Goal: Transaction & Acquisition: Purchase product/service

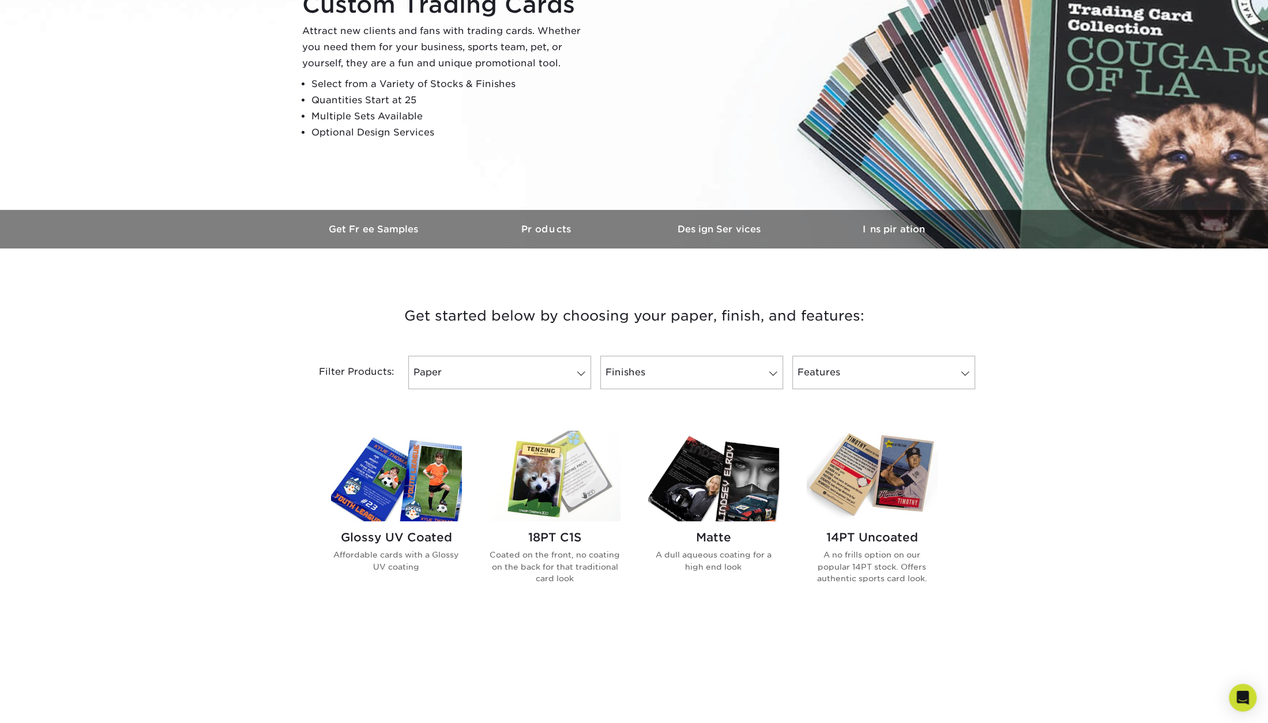
scroll to position [173, 0]
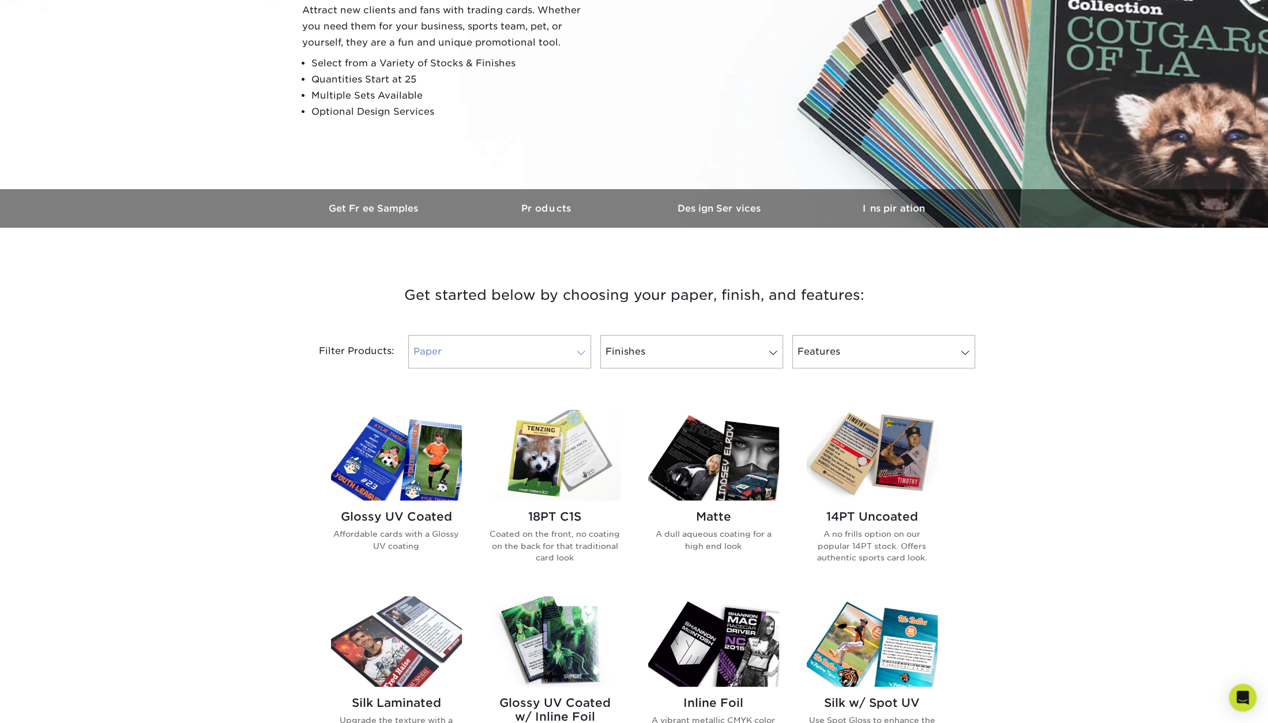
click at [582, 349] on span at bounding box center [581, 352] width 16 height 9
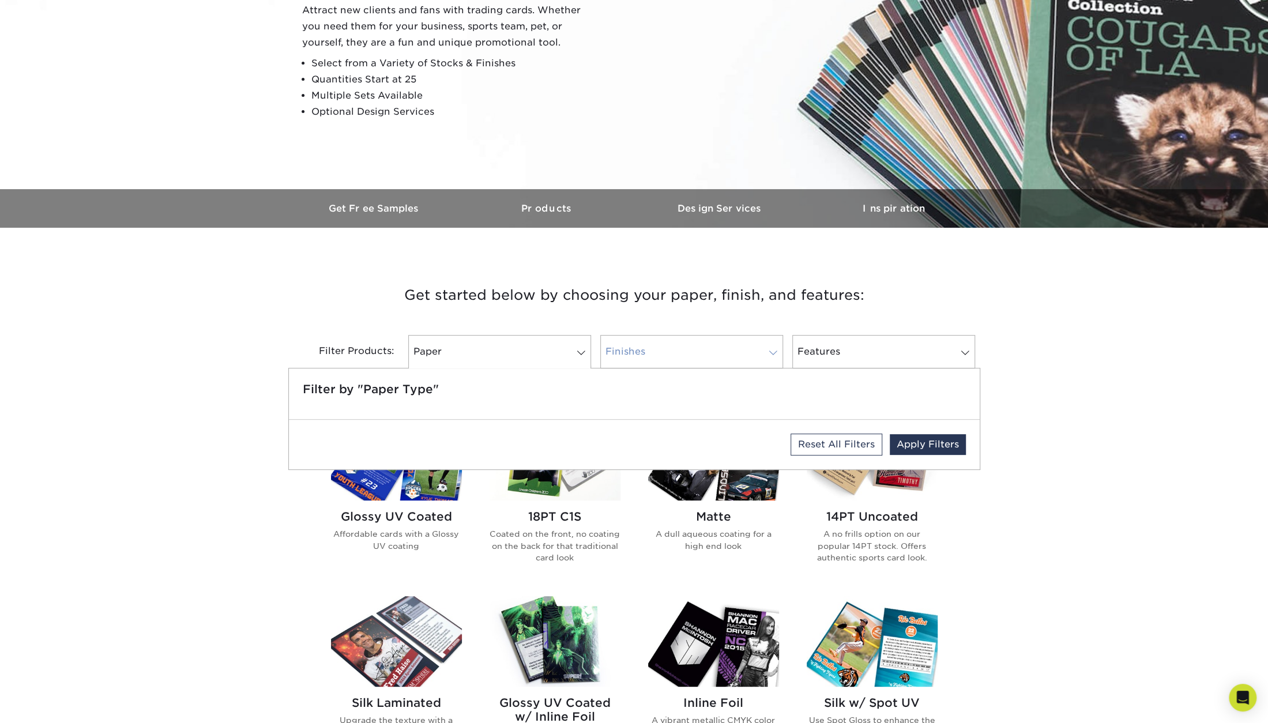
click at [675, 362] on link "Finishes" at bounding box center [691, 351] width 183 height 33
click at [840, 361] on link "Features" at bounding box center [884, 351] width 183 height 33
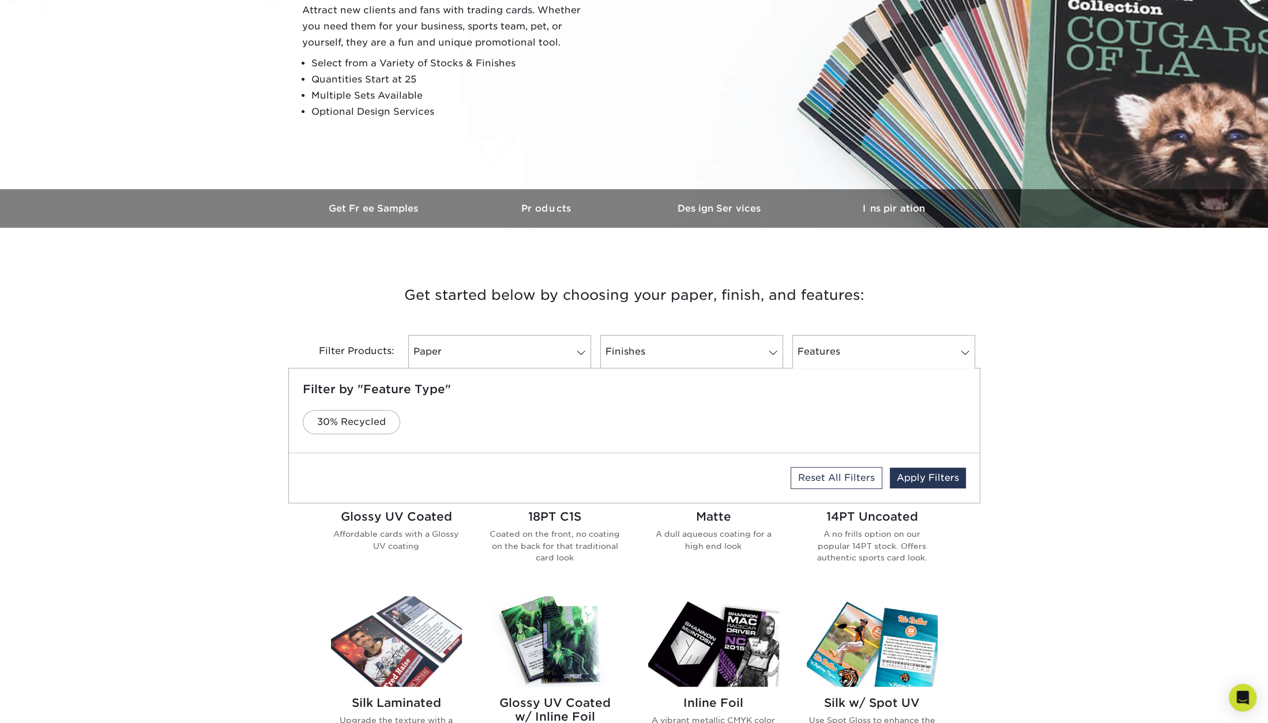
click at [1092, 362] on div "Get started below by choosing your paper, finish, and features: Filtered Matche…" at bounding box center [634, 707] width 1268 height 902
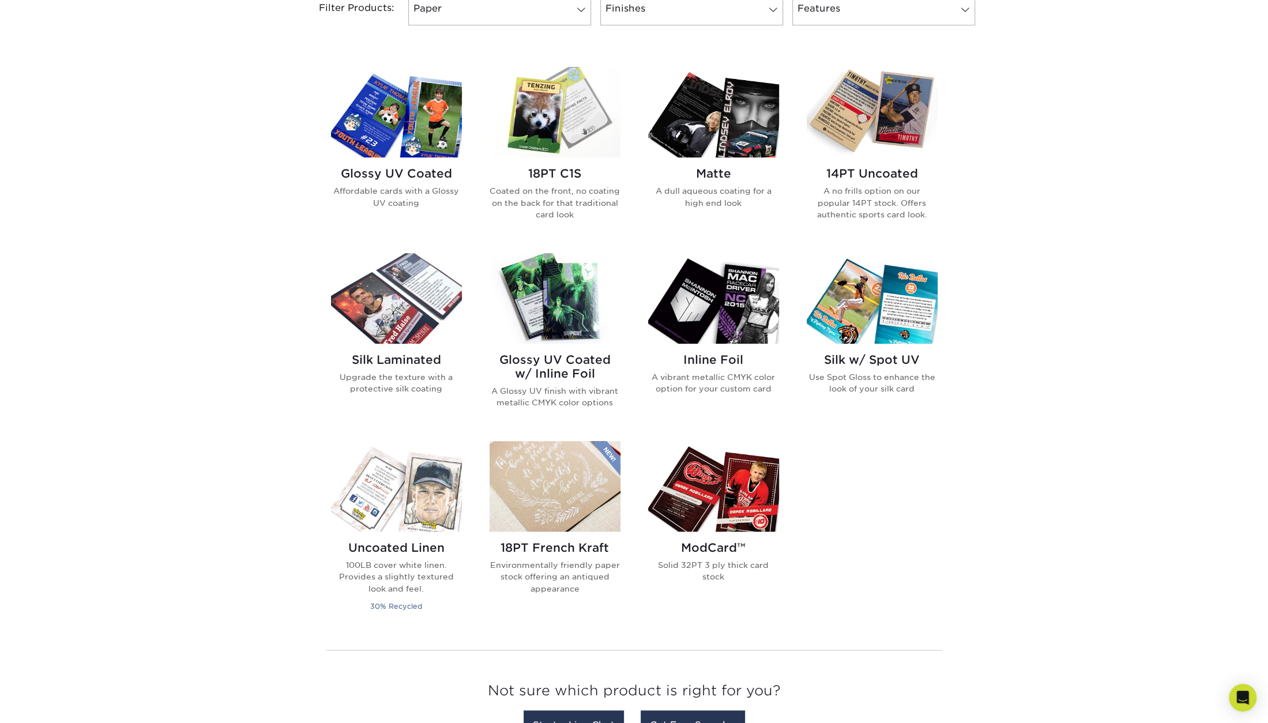
scroll to position [519, 0]
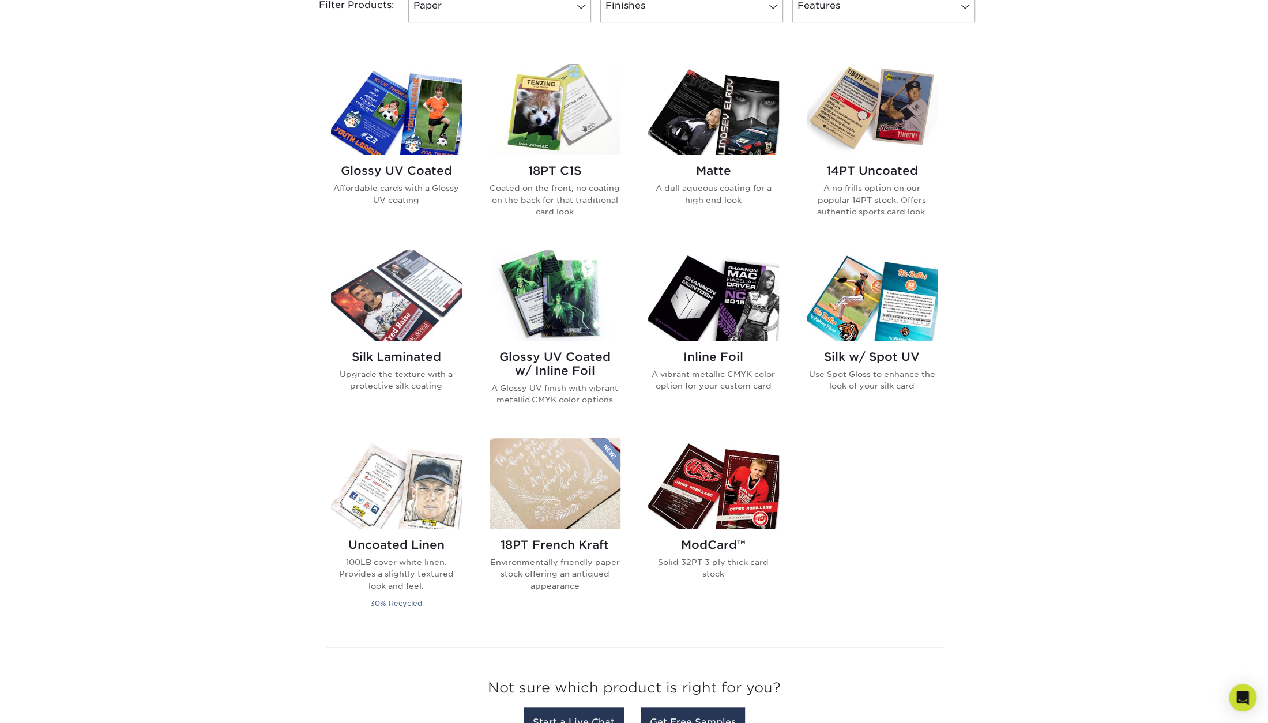
click at [390, 190] on p "Affordable cards with a Glossy UV coating" at bounding box center [396, 194] width 131 height 24
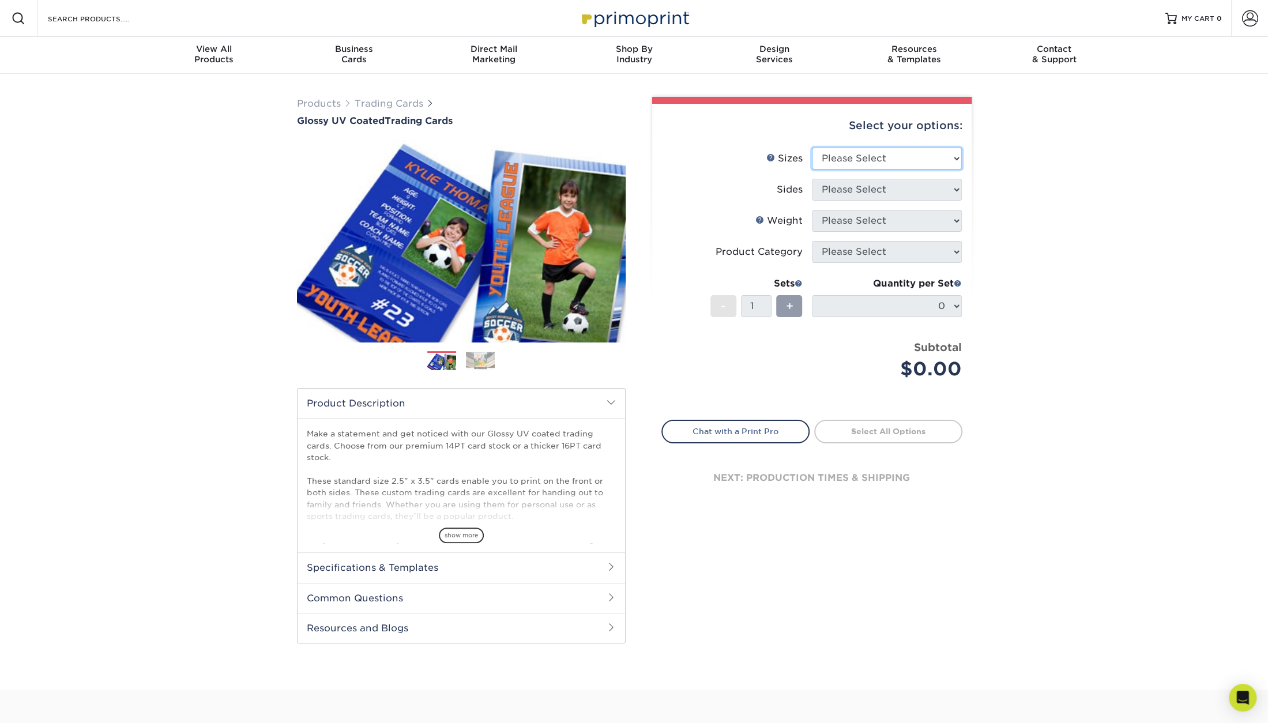
click at [952, 159] on select "Please Select 2.5" x 3.5"" at bounding box center [887, 159] width 150 height 22
select select "2.50x3.50"
click at [812, 148] on select "Please Select 2.5" x 3.5"" at bounding box center [887, 159] width 150 height 22
click at [948, 191] on select "Please Select Print Both Sides Print Front Only" at bounding box center [887, 190] width 150 height 22
select select "13abbda7-1d64-4f25-8bb2-c179b224825d"
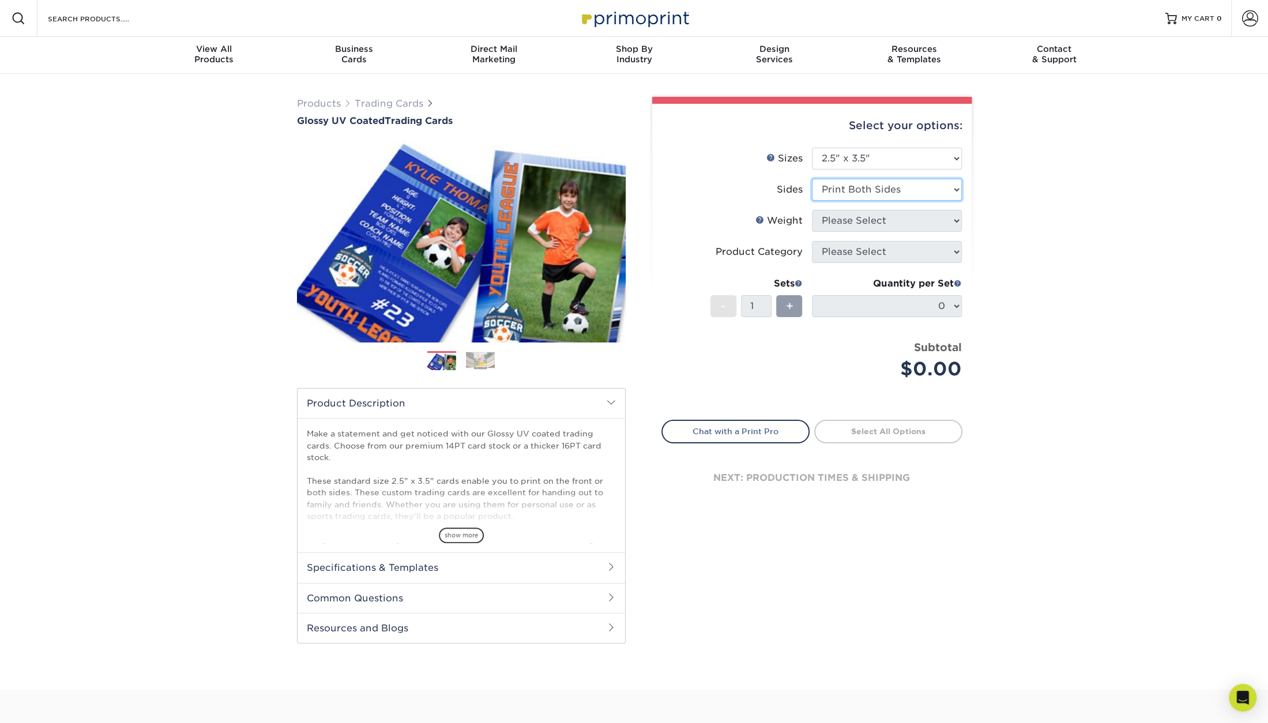
click at [812, 179] on select "Please Select Print Both Sides Print Front Only" at bounding box center [887, 190] width 150 height 22
click at [950, 217] on select "Please Select 16PT 14PT 18PT C1S" at bounding box center [887, 221] width 150 height 22
select select "16PT"
click at [812, 210] on select "Please Select 16PT 14PT 18PT C1S" at bounding box center [887, 221] width 150 height 22
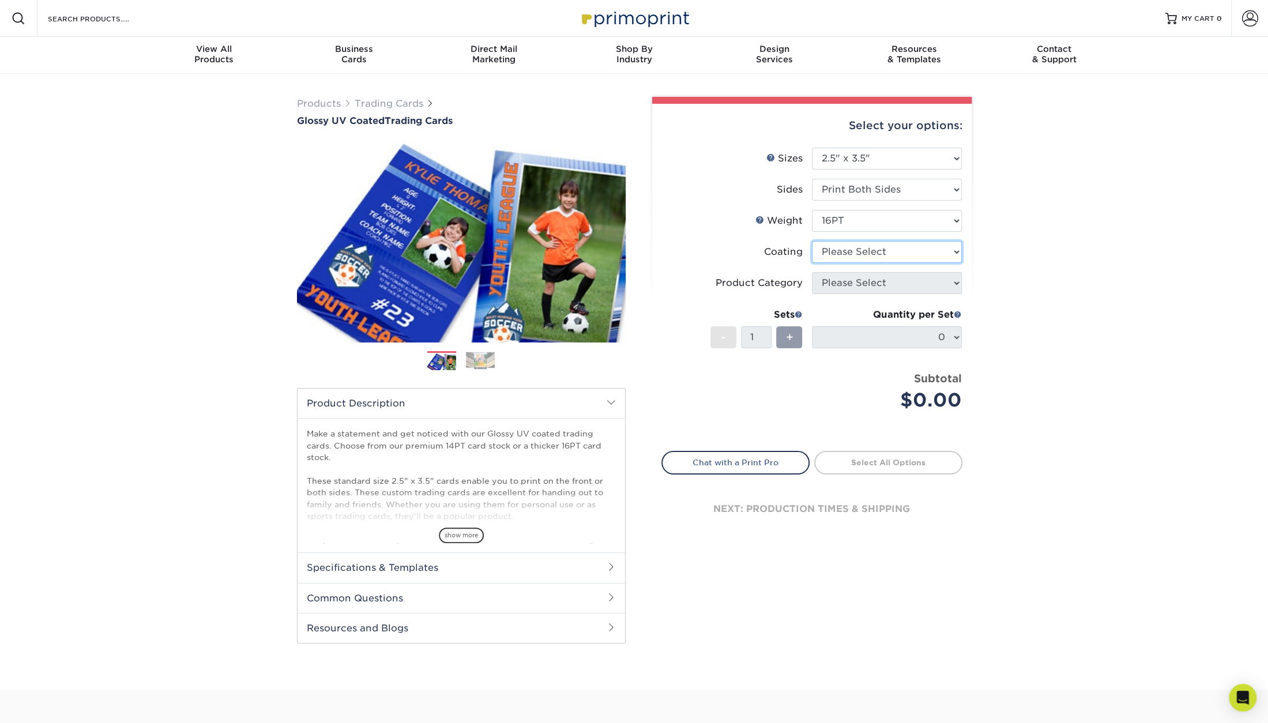
click at [942, 248] on select at bounding box center [887, 252] width 150 height 22
click at [812, 241] on select at bounding box center [887, 252] width 150 height 22
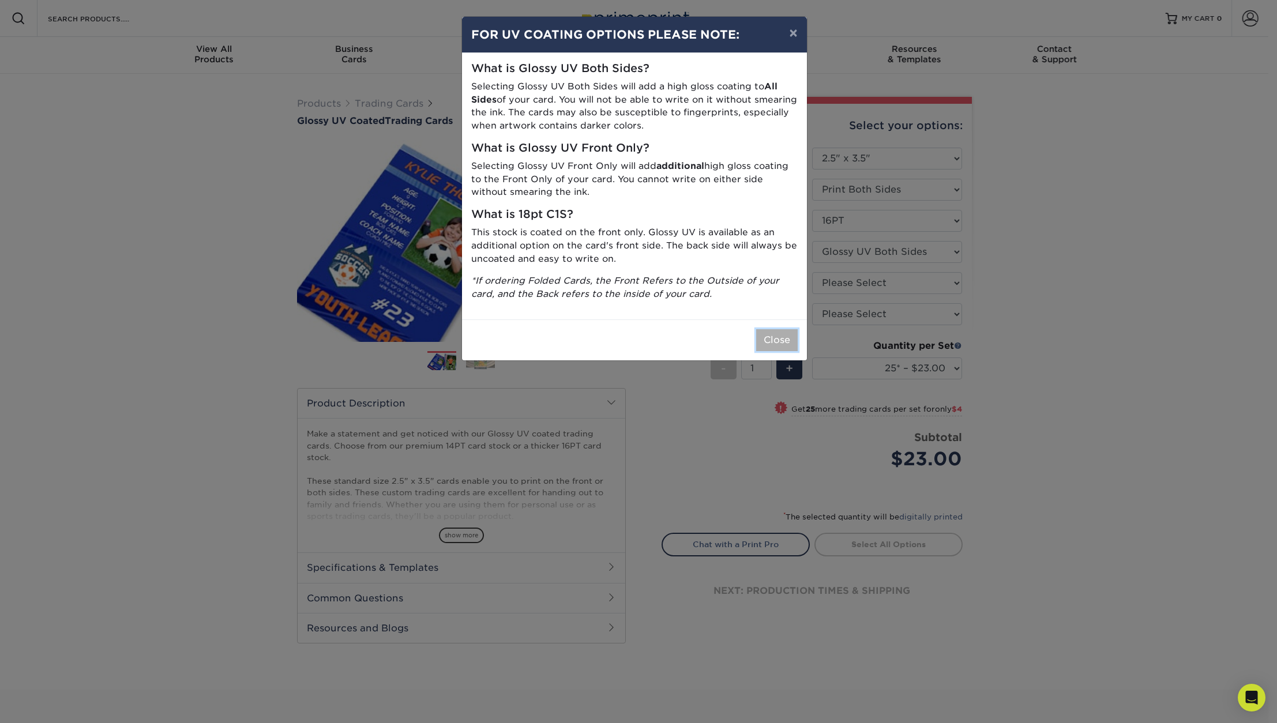
click at [791, 337] on button "Close" at bounding box center [777, 340] width 42 height 22
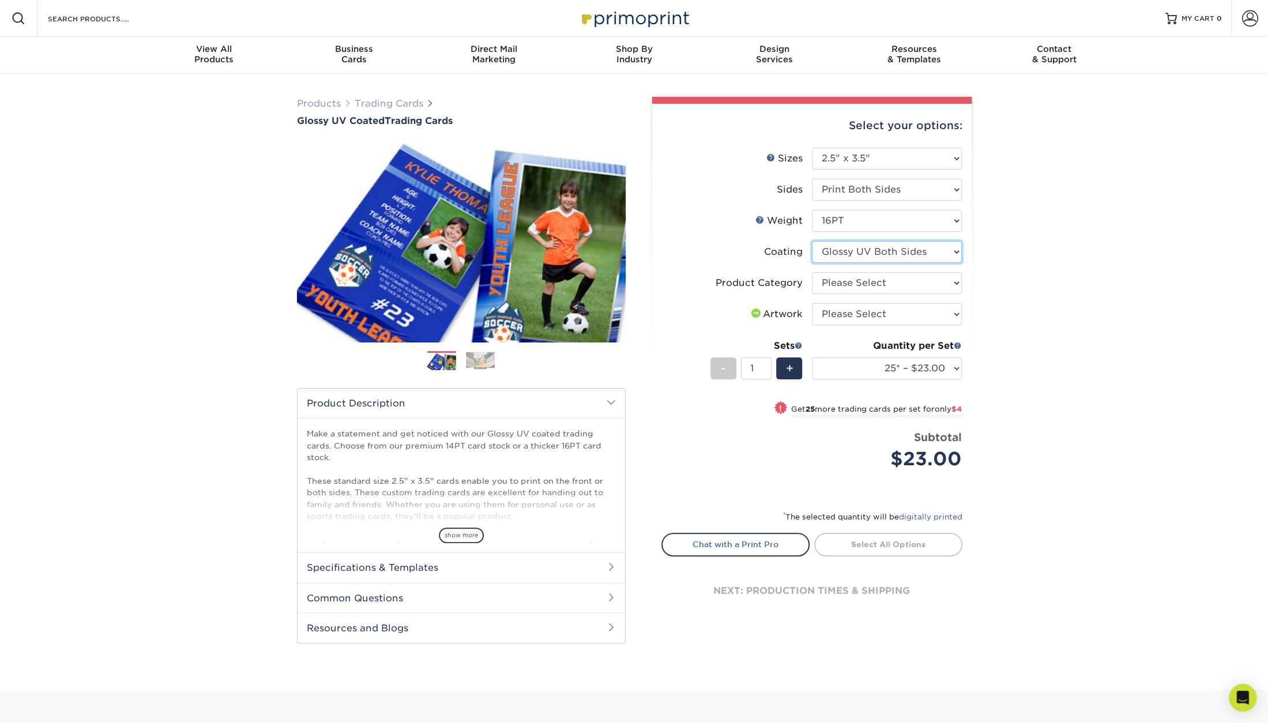
click at [955, 247] on select at bounding box center [887, 252] width 150 height 22
select select "1e8116af-acfc-44b1-83dc-8181aa338834"
click at [812, 241] on select at bounding box center [887, 252] width 150 height 22
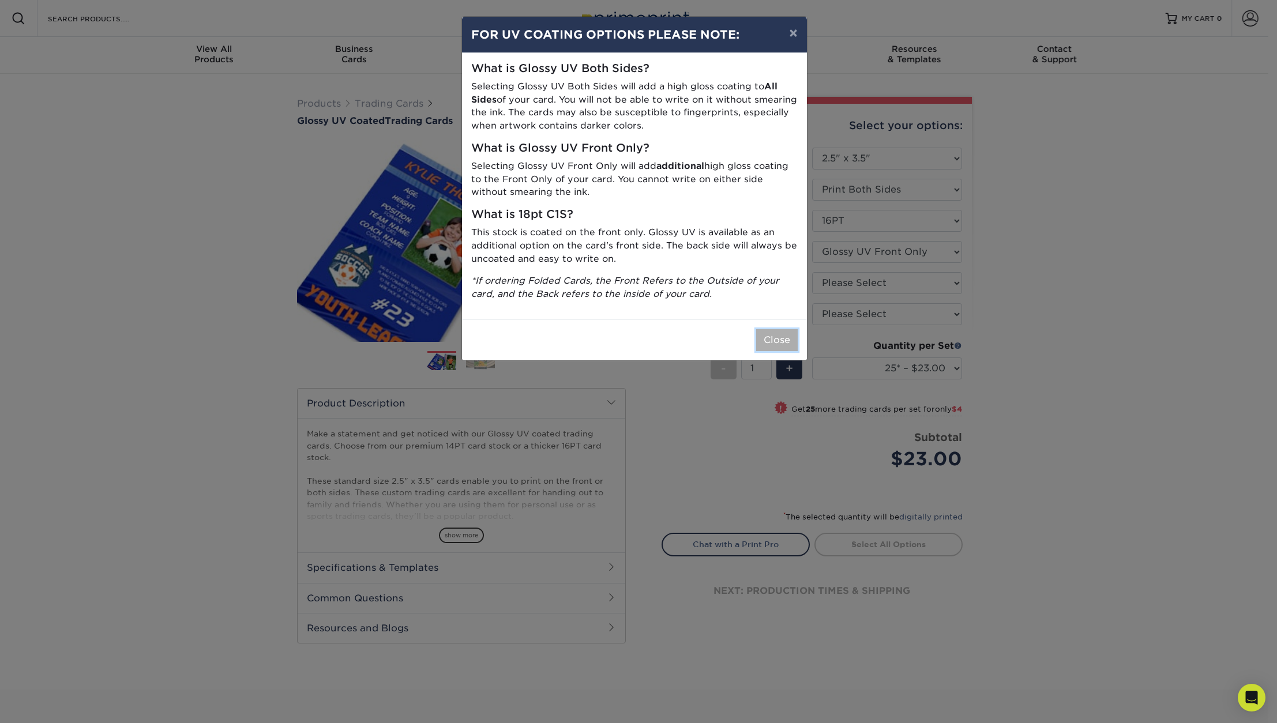
click at [790, 335] on button "Close" at bounding box center [777, 340] width 42 height 22
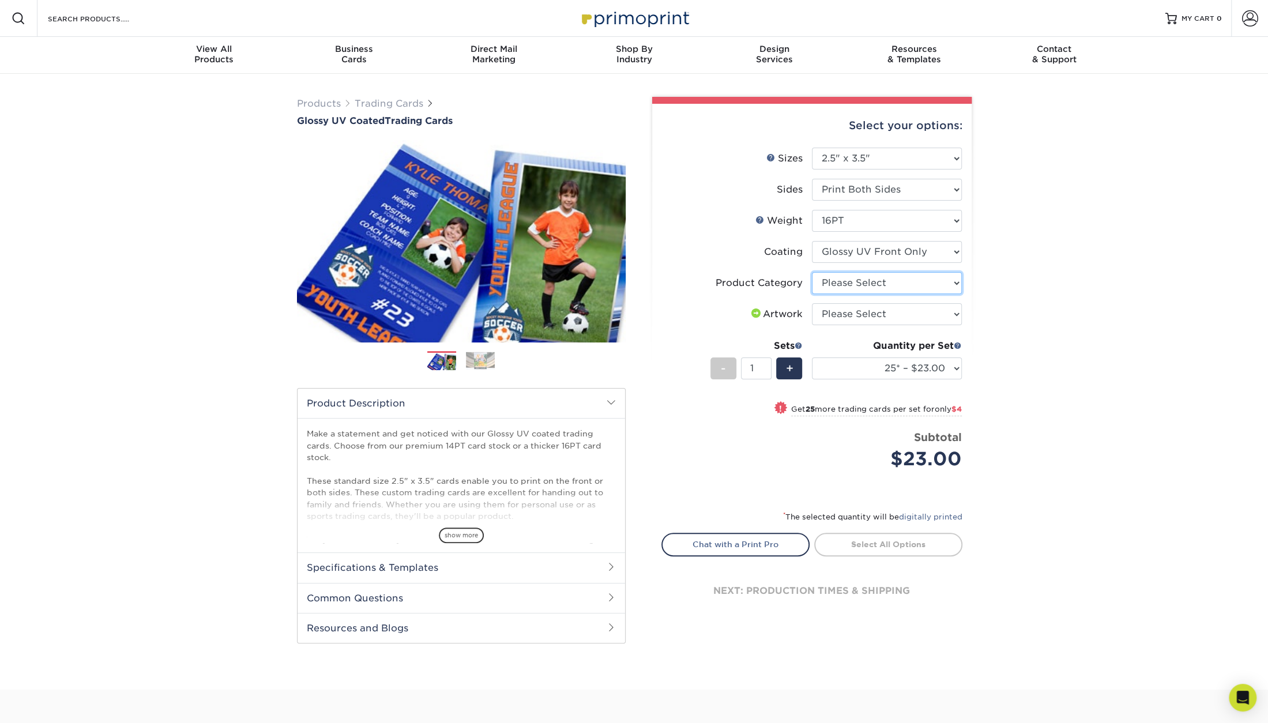
click at [956, 283] on select "Please Select Trading Cards" at bounding box center [887, 283] width 150 height 22
select select "c2f9bce9-36c2-409d-b101-c29d9d031e18"
click at [812, 272] on select "Please Select Trading Cards" at bounding box center [887, 283] width 150 height 22
click at [955, 311] on select "Please Select I will upload files I need a design - $100" at bounding box center [887, 314] width 150 height 22
select select "upload"
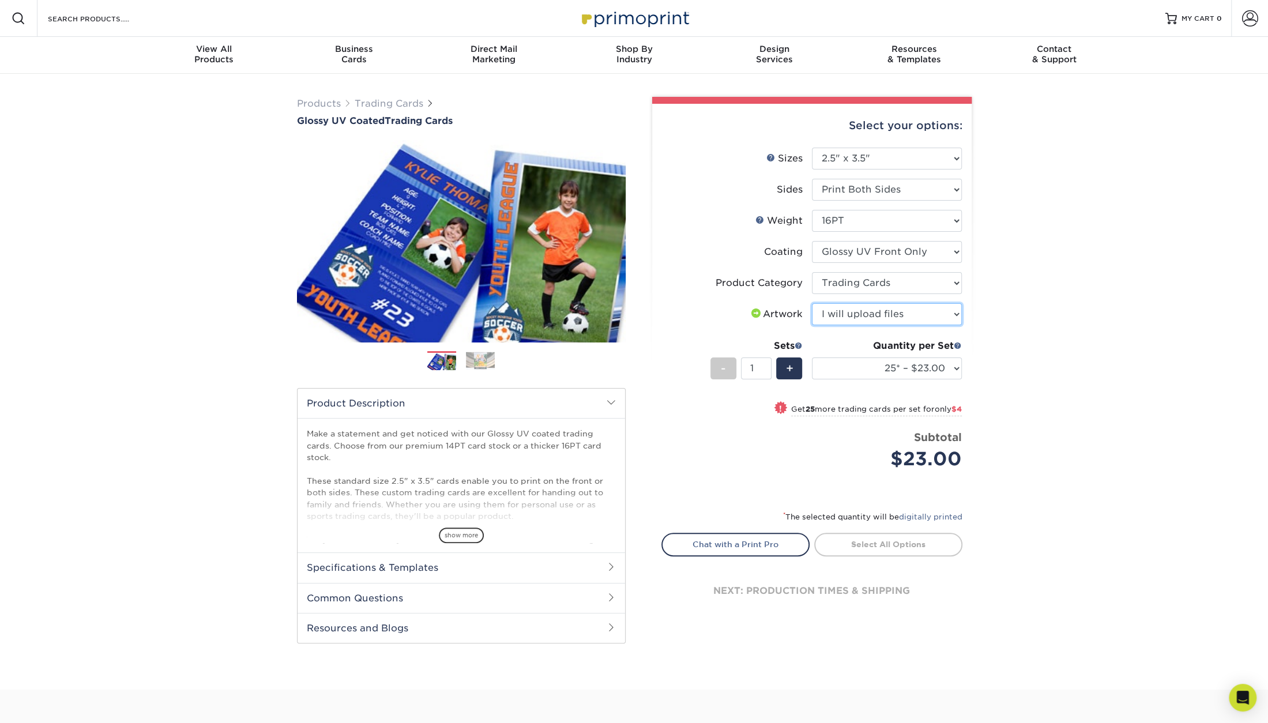
click at [812, 303] on select "Please Select I will upload files I need a design - $100" at bounding box center [887, 314] width 150 height 22
click at [893, 370] on select "25* – $23.00 50* – $27.00 75* – $33.00 100* – $37.00 250* – $47.00 500 – $58.00…" at bounding box center [887, 369] width 150 height 22
select select "2500 – $141.00"
click at [812, 358] on select "25* – $23.00 50* – $27.00 75* – $33.00 100* – $37.00 250* – $47.00 500 – $58.00…" at bounding box center [887, 369] width 150 height 22
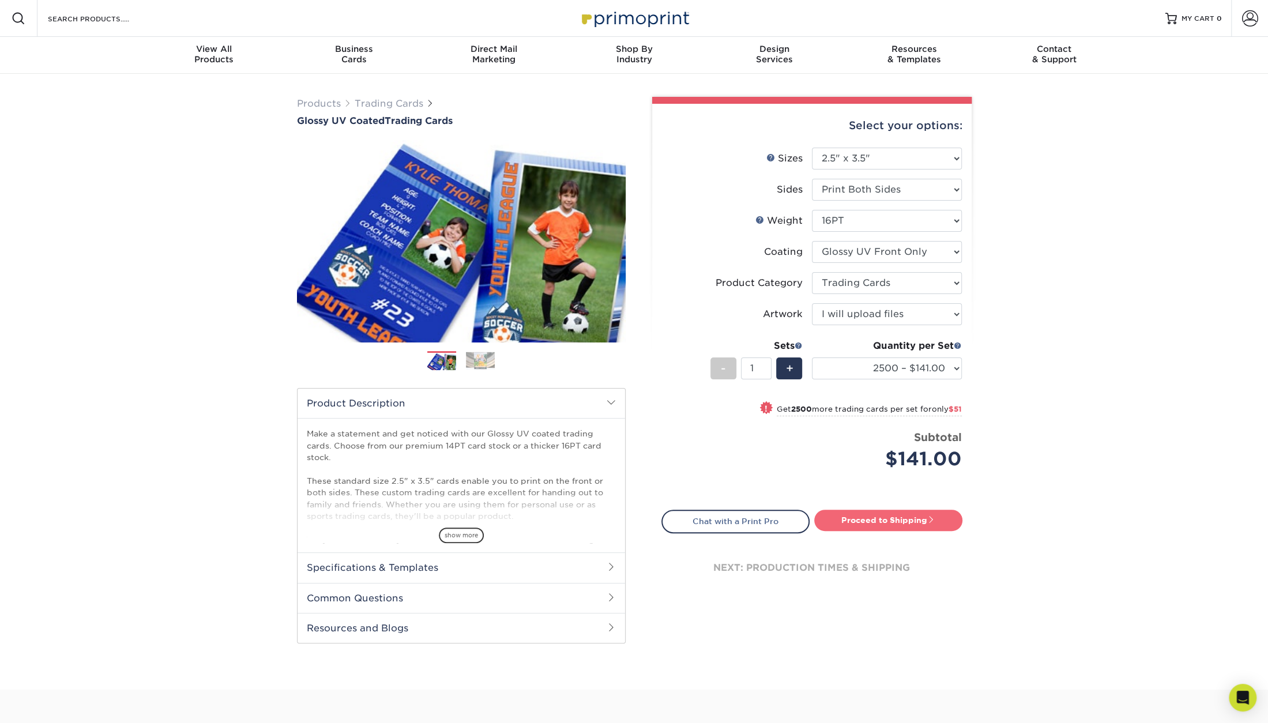
click at [881, 528] on link "Proceed to Shipping" at bounding box center [888, 520] width 148 height 21
type input "Set 1"
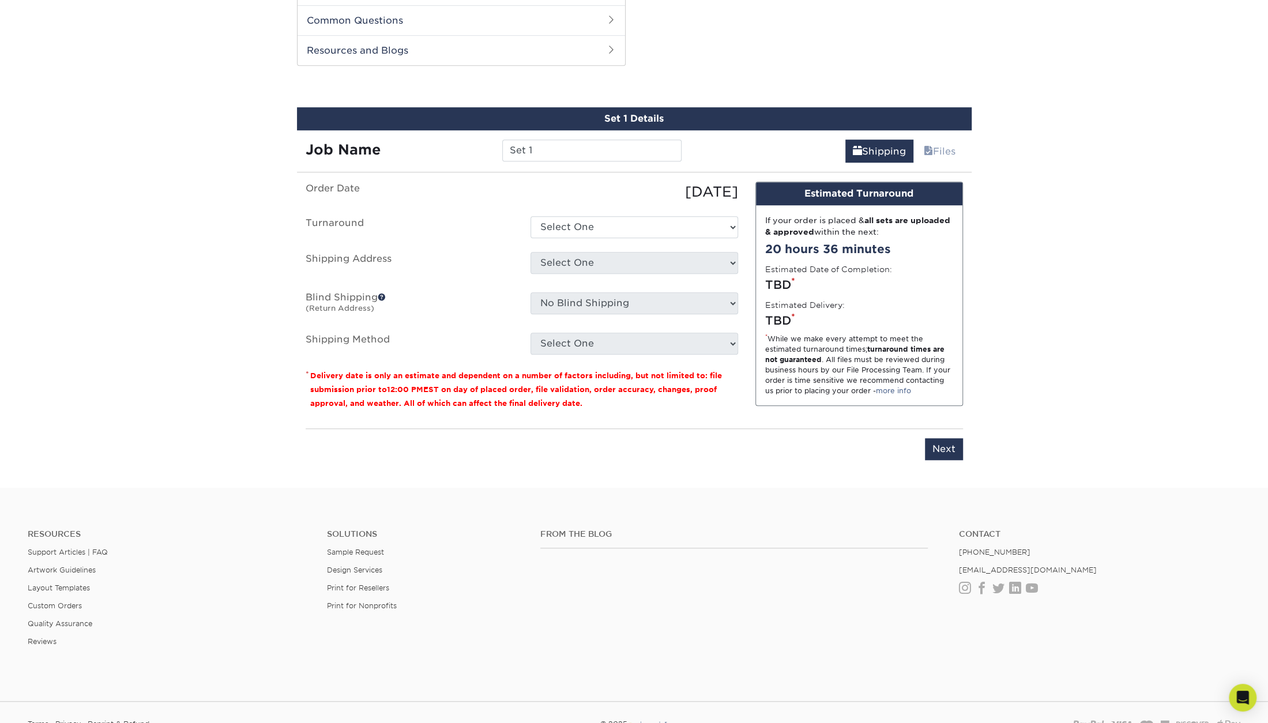
scroll to position [585, 0]
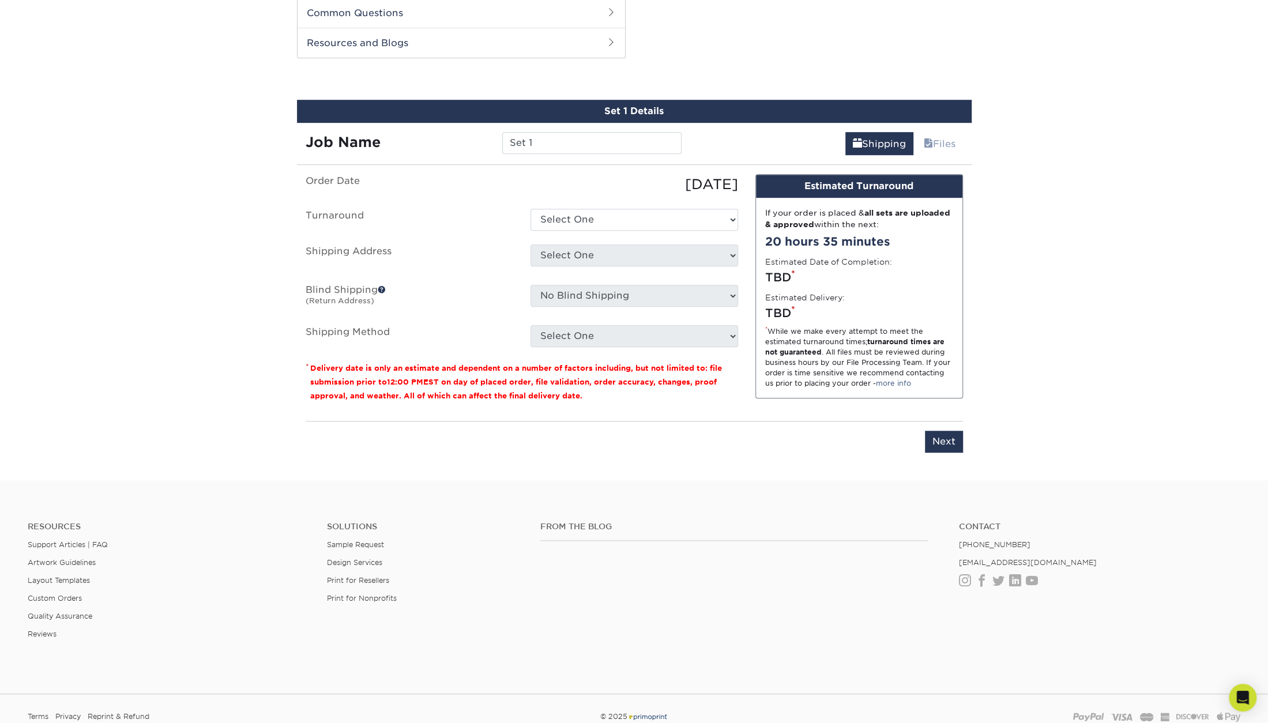
click at [660, 268] on div "Select One + Add New Address - Login" at bounding box center [634, 258] width 225 height 27
click at [643, 204] on ul "Order Date [DATE] [GEOGRAPHIC_DATA] Select One 2-4 Business Days 2 Day Next Bus…" at bounding box center [522, 260] width 433 height 173
click at [637, 213] on select "Select One 2-4 Business Days 2 Day Next Business Day" at bounding box center [635, 220] width 208 height 22
select select "5a22fbb0-3f29-4b96-b893-a14c7a177f69"
click at [531, 209] on select "Select One 2-4 Business Days 2 Day Next Business Day" at bounding box center [635, 220] width 208 height 22
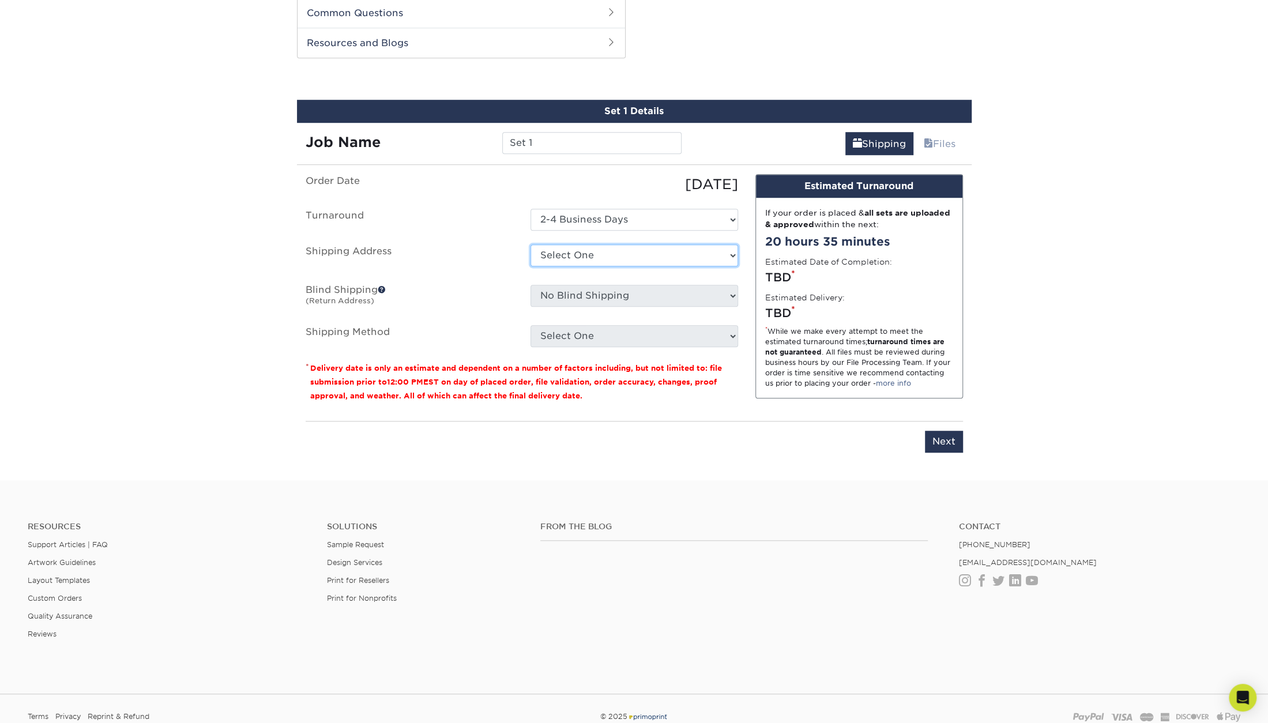
click at [625, 250] on select "Select One + Add New Address - Login" at bounding box center [635, 256] width 208 height 22
select select "newaddress"
click at [531, 245] on select "Select One + Add New Address - Login" at bounding box center [635, 256] width 208 height 22
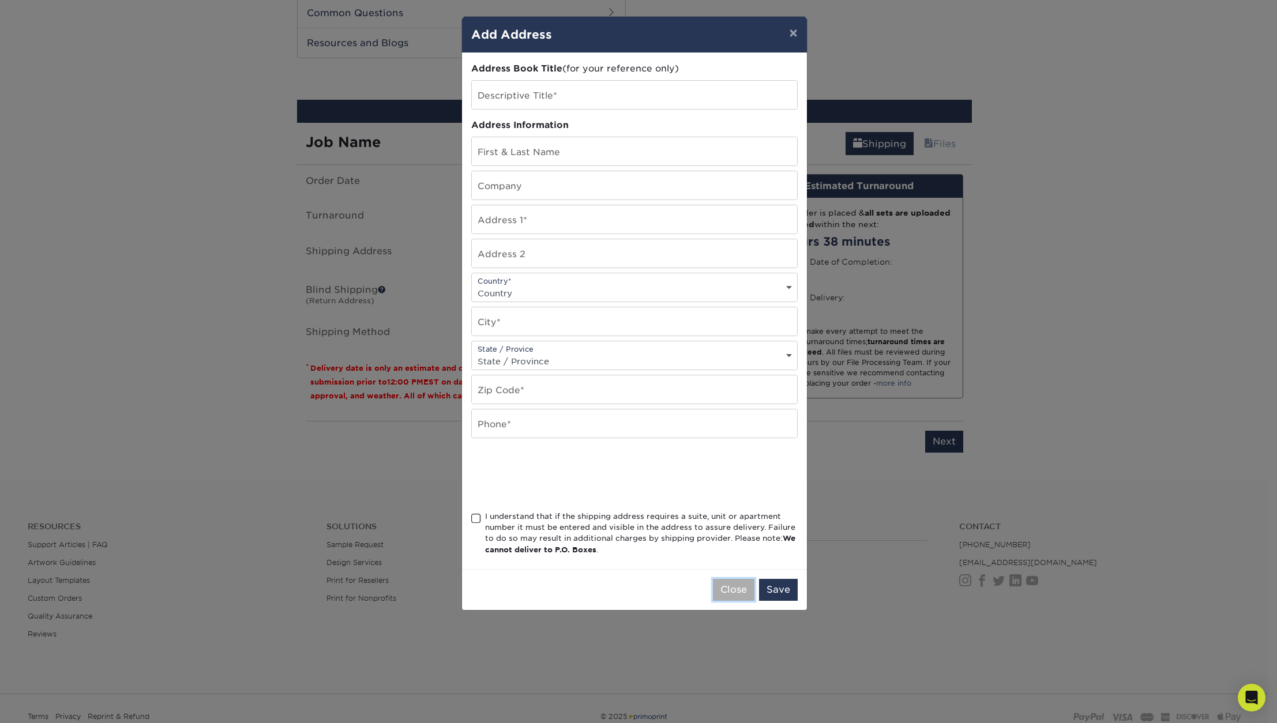
click at [732, 587] on button "Close" at bounding box center [734, 590] width 42 height 22
